Goal: Find specific page/section: Find specific page/section

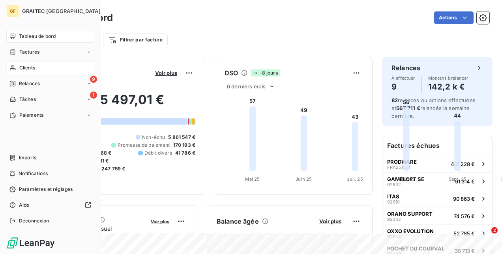
click at [25, 72] on div "Clients" at bounding box center [50, 68] width 88 height 13
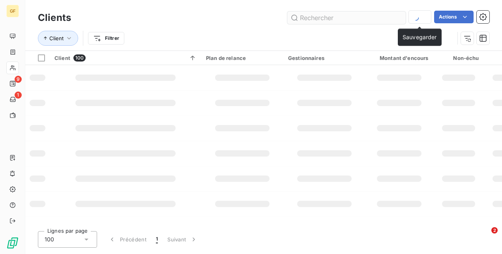
type input "N"
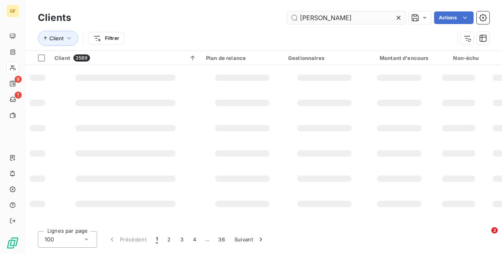
type input "[PERSON_NAME]"
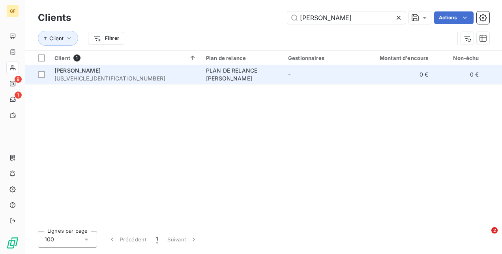
click at [232, 79] on div "PLAN DE RELANCE [PERSON_NAME]" at bounding box center [242, 75] width 73 height 16
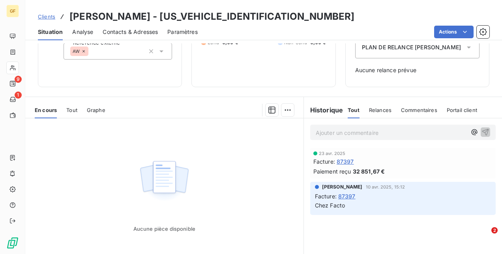
scroll to position [102, 0]
click at [46, 17] on span "Clients" at bounding box center [46, 16] width 17 height 6
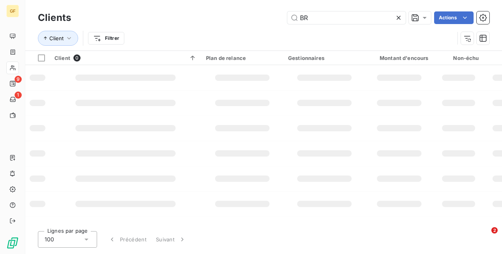
type input "B"
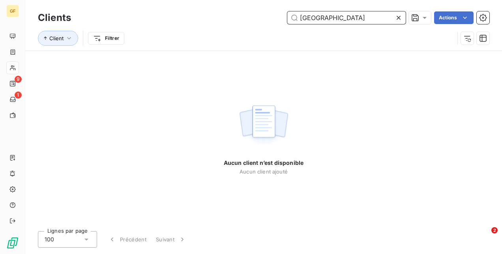
drag, startPoint x: 321, startPoint y: 20, endPoint x: 250, endPoint y: 11, distance: 71.5
click at [250, 11] on div "brésil Actions" at bounding box center [284, 17] width 409 height 13
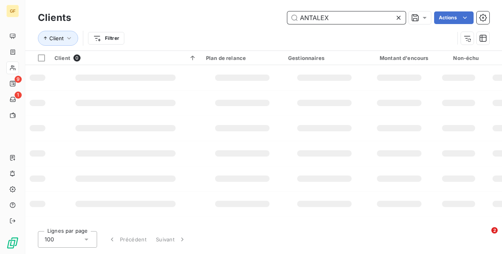
type input "ANTALEX"
